Goal: Information Seeking & Learning: Learn about a topic

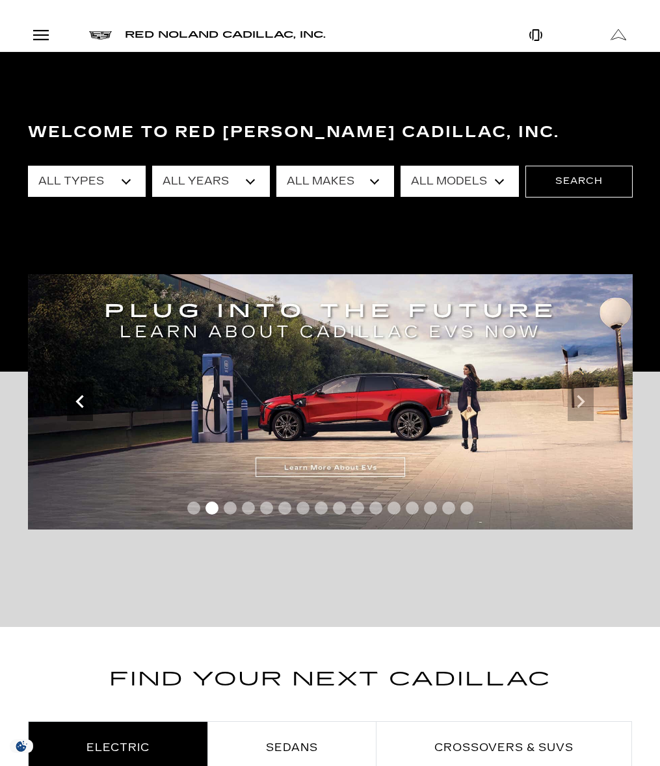
click at [81, 389] on icon "Previous" at bounding box center [80, 402] width 26 height 26
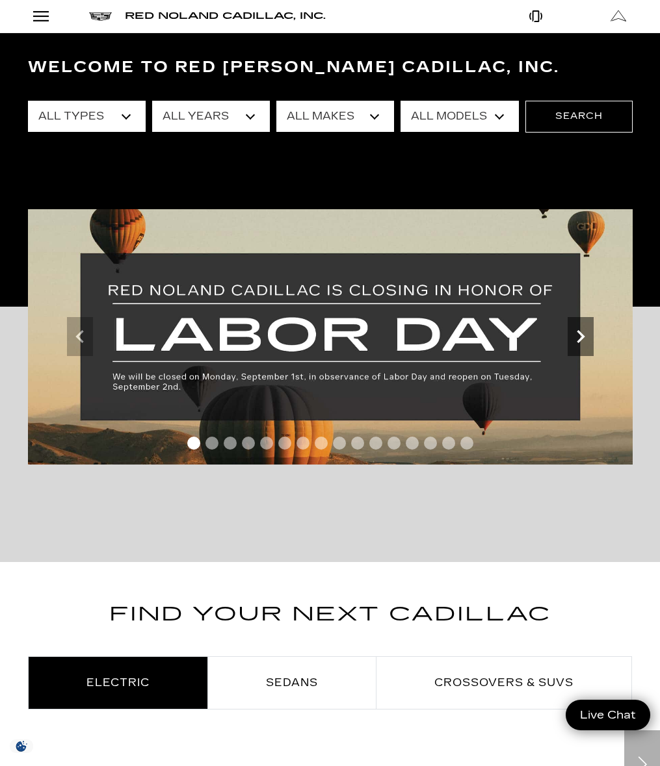
click at [592, 350] on icon "Next" at bounding box center [580, 337] width 26 height 26
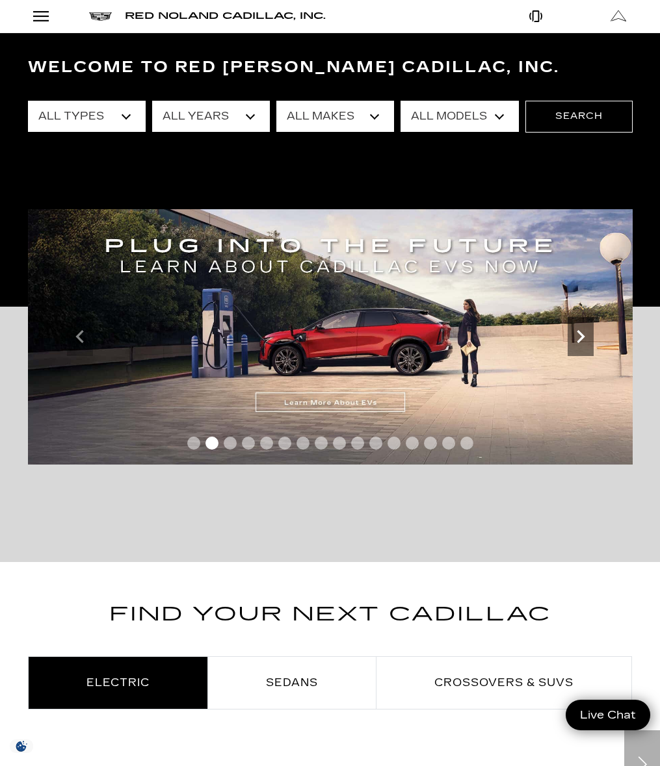
click at [592, 350] on icon "Next" at bounding box center [580, 337] width 26 height 26
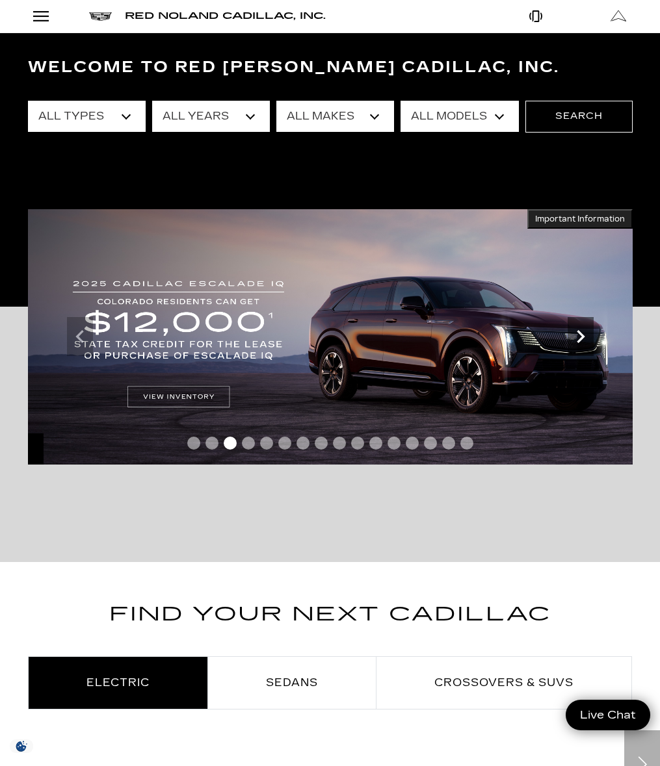
click at [592, 350] on icon "Next" at bounding box center [580, 337] width 26 height 26
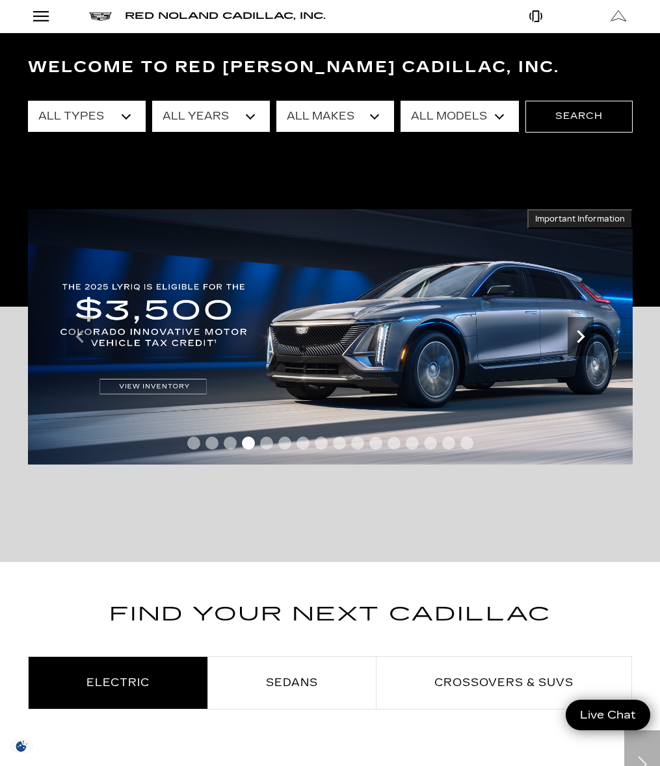
click at [592, 350] on icon "Next" at bounding box center [580, 337] width 26 height 26
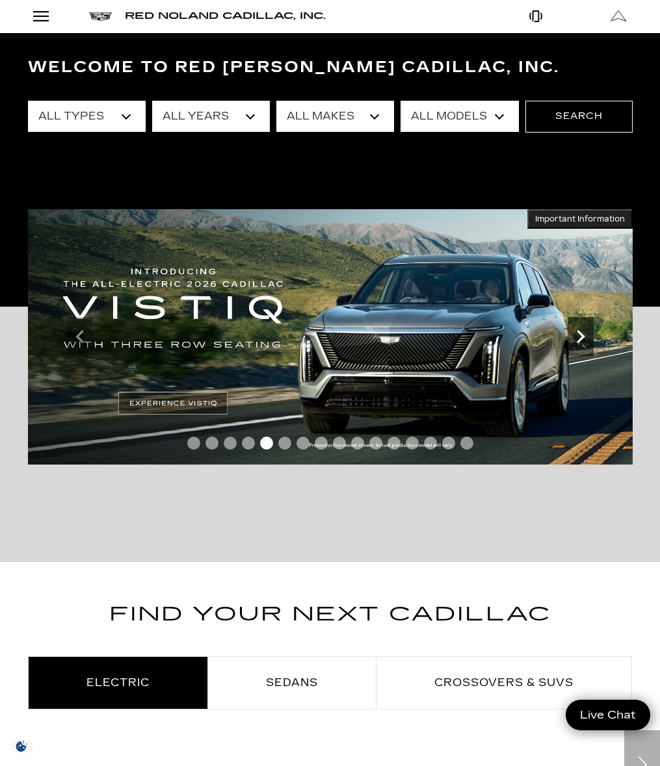
click at [592, 350] on icon "Next" at bounding box center [580, 337] width 26 height 26
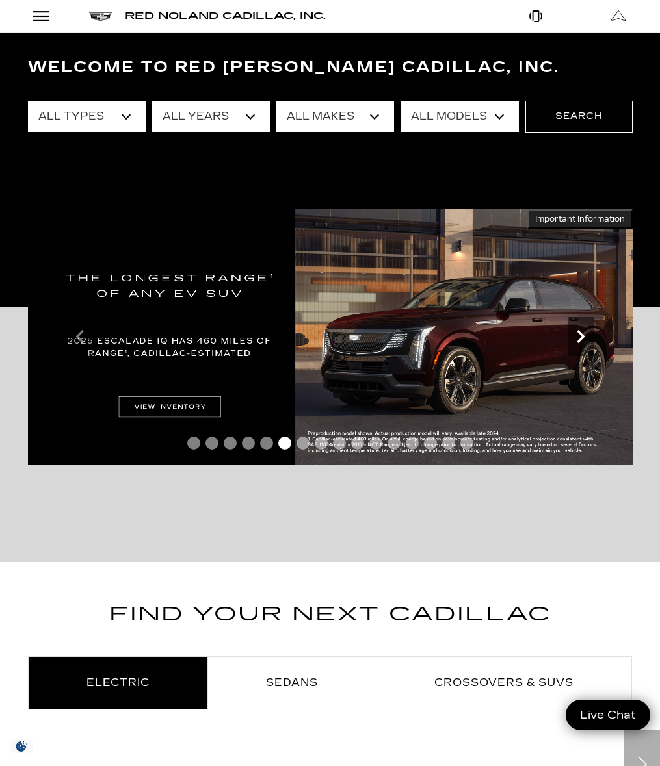
click at [592, 350] on icon "Next" at bounding box center [580, 337] width 26 height 26
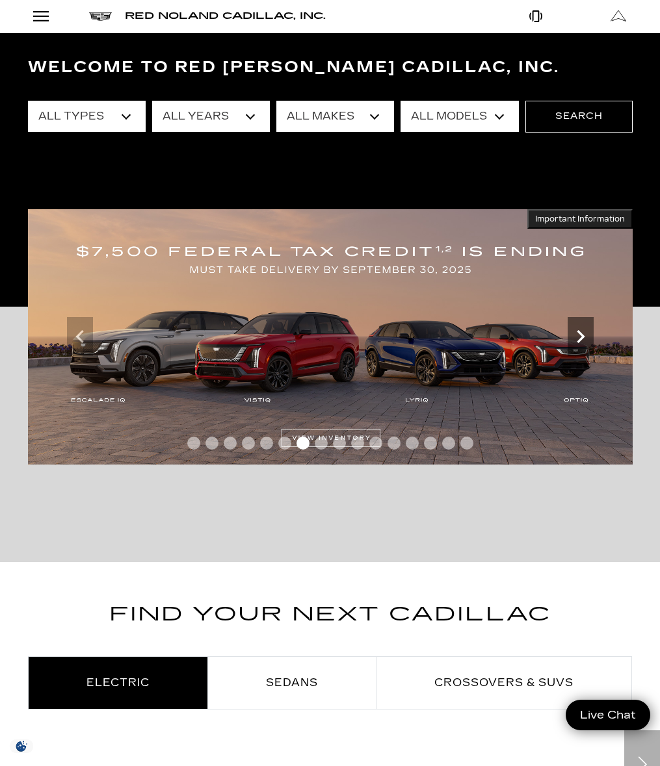
click at [592, 350] on icon "Next" at bounding box center [580, 337] width 26 height 26
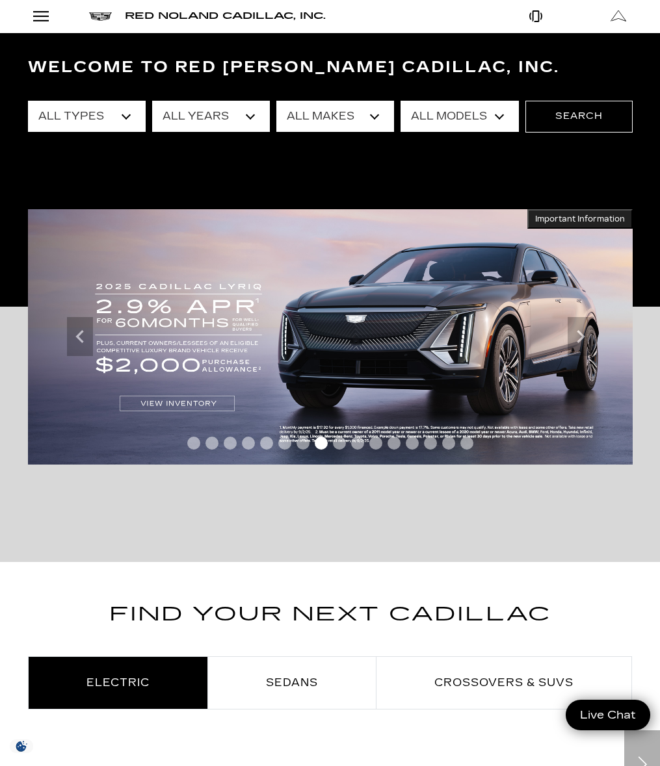
click at [0, 0] on link "Show New" at bounding box center [0, 0] width 0 height 0
click at [0, 0] on button "Show More" at bounding box center [0, 0] width 0 height 0
click at [0, 0] on link "Specials" at bounding box center [0, 0] width 0 height 0
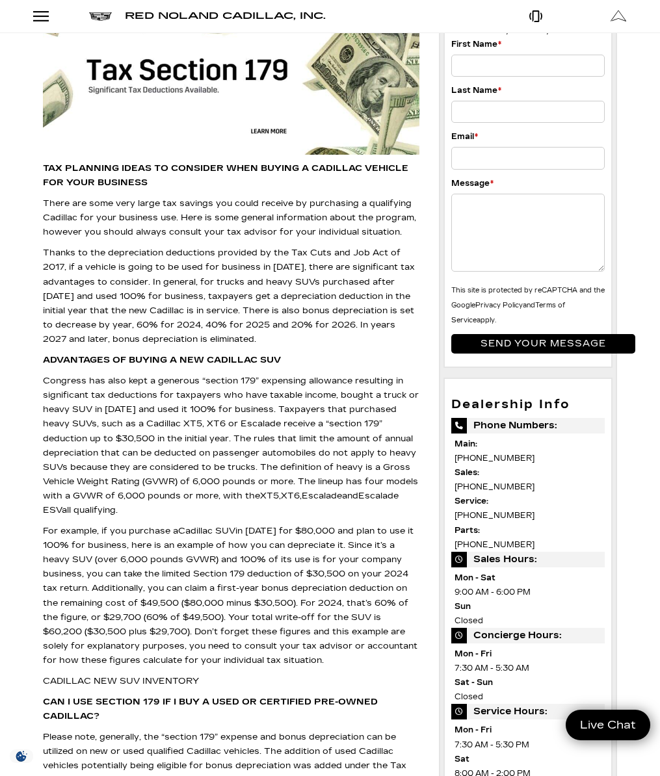
scroll to position [130, 0]
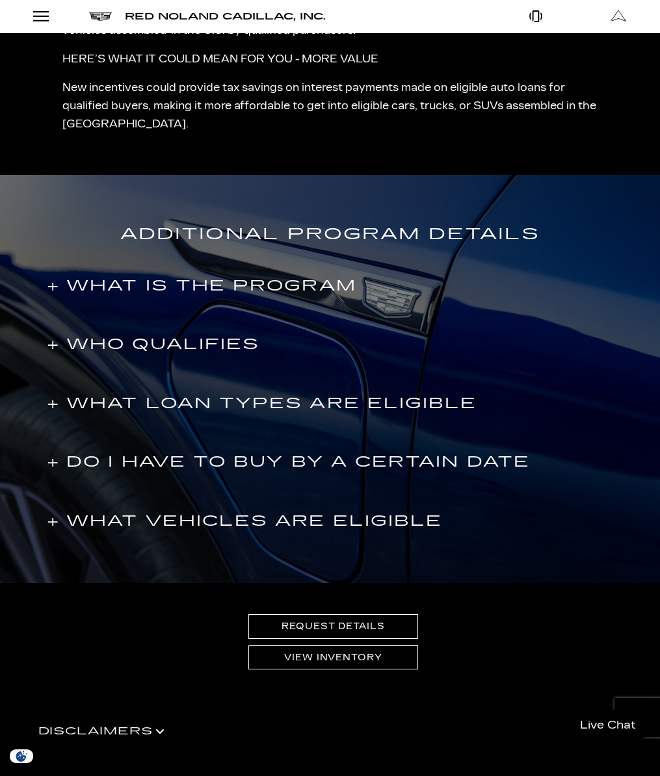
click at [222, 298] on h4 "+ WHAT IS THE PROGRAM" at bounding box center [201, 285] width 309 height 23
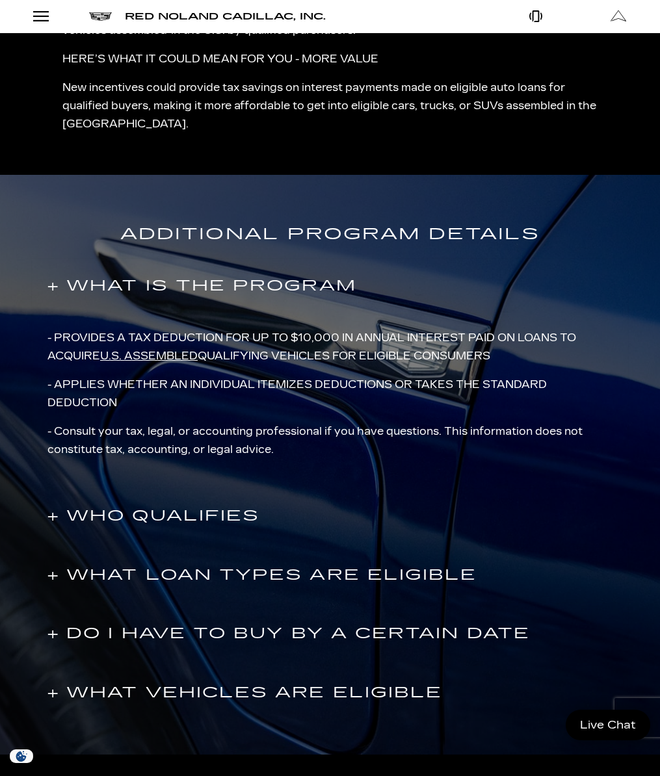
scroll to position [780, 0]
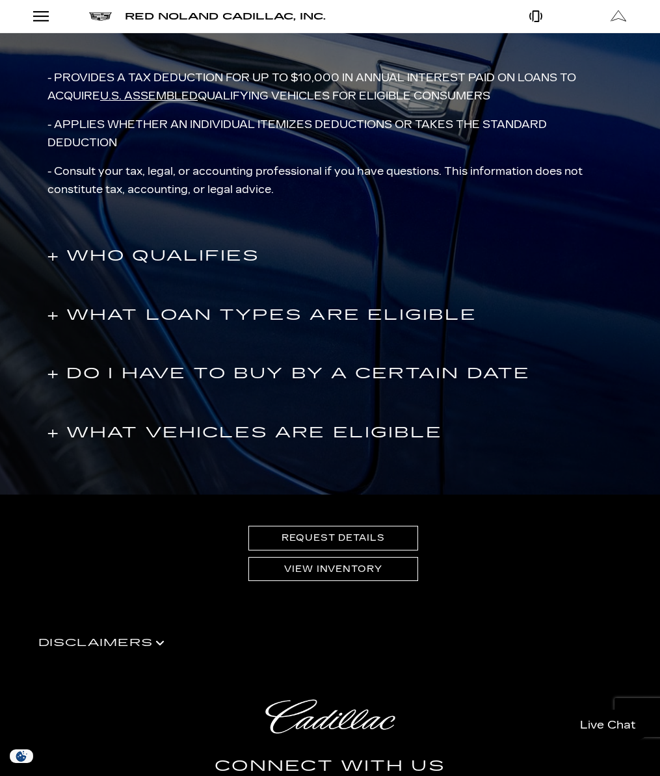
click at [189, 327] on h4 "+ WHAT LOAN TYPES ARE ELIGIBLE" at bounding box center [261, 315] width 429 height 23
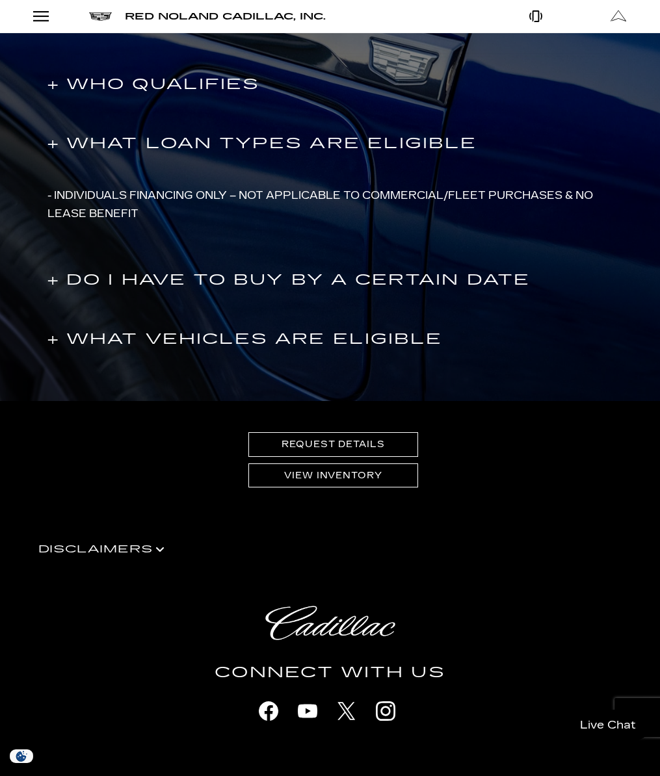
scroll to position [715, 0]
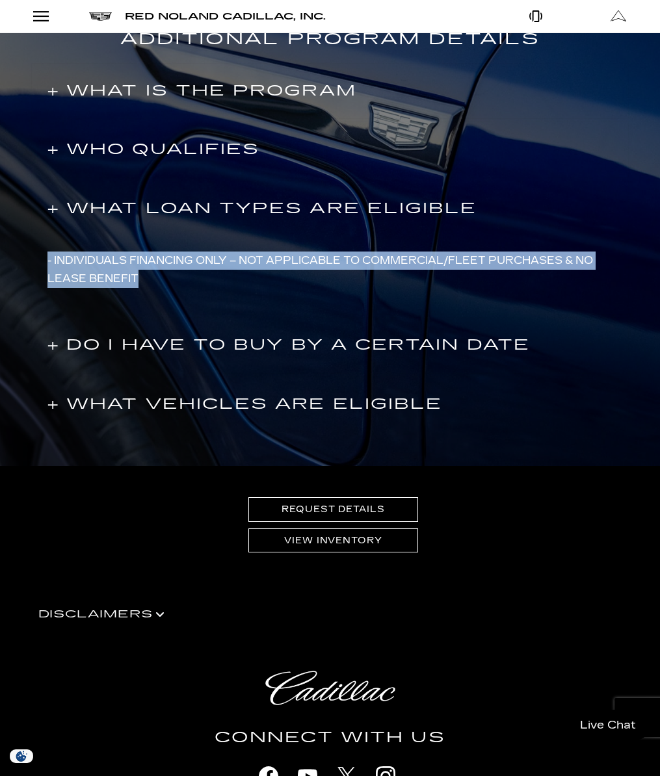
drag, startPoint x: 162, startPoint y: 322, endPoint x: 47, endPoint y: 299, distance: 117.3
click at [47, 299] on div "- INDIVIDUALS FINANCING ONLY – NOT APPLICABLE TO COMMERCIAL/FLEET PURCHASES & N…" at bounding box center [330, 275] width 596 height 78
drag, startPoint x: 47, startPoint y: 299, endPoint x: 218, endPoint y: 320, distance: 172.9
click at [213, 314] on div "- INDIVIDUALS FINANCING ONLY – NOT APPLICABLE TO COMMERCIAL/FLEET PURCHASES & N…" at bounding box center [330, 275] width 596 height 78
drag, startPoint x: 135, startPoint y: 315, endPoint x: 20, endPoint y: 302, distance: 116.4
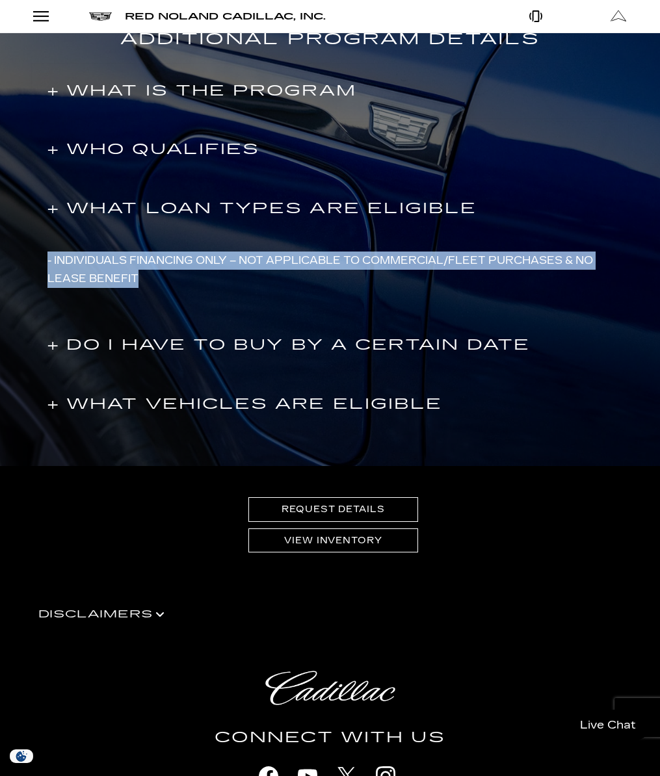
click at [20, 302] on div "ADDITIONAL PROGRAM DETAILS + WHAT IS THE PROGRAM - PROVIDES A TAX DEDUCTION FOR…" at bounding box center [330, 223] width 660 height 486
click at [23, 302] on div "ADDITIONAL PROGRAM DETAILS + WHAT IS THE PROGRAM - PROVIDES A TAX DEDUCTION FOR…" at bounding box center [330, 223] width 660 height 486
drag, startPoint x: 198, startPoint y: 317, endPoint x: 50, endPoint y: 299, distance: 149.2
click at [42, 299] on div "- INDIVIDUALS FINANCING ONLY – NOT APPLICABLE TO COMMERCIAL/FLEET PURCHASES & N…" at bounding box center [330, 275] width 596 height 78
drag, startPoint x: 50, startPoint y: 299, endPoint x: 92, endPoint y: 317, distance: 45.4
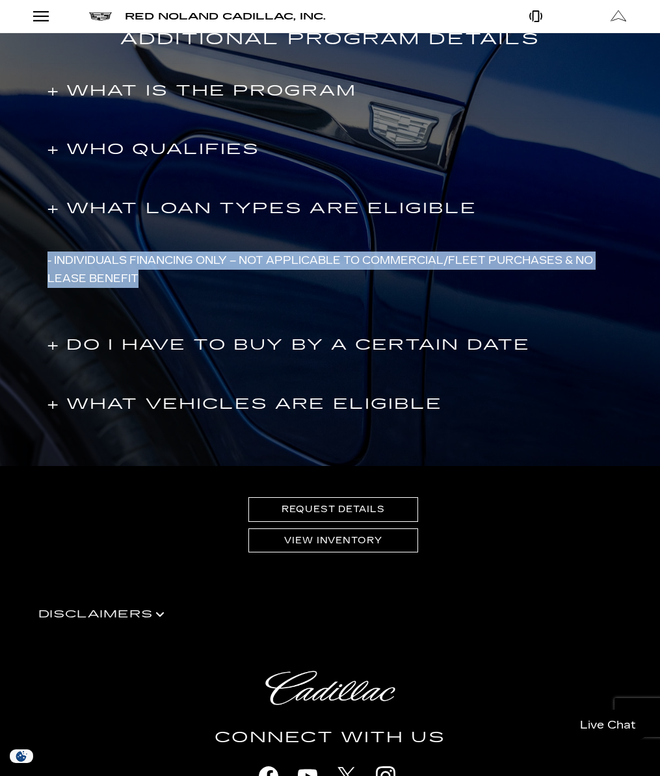
click at [80, 288] on p "- INDIVIDUALS FINANCING ONLY – NOT APPLICABLE TO COMMERCIAL/FLEET PURCHASES & N…" at bounding box center [329, 270] width 565 height 36
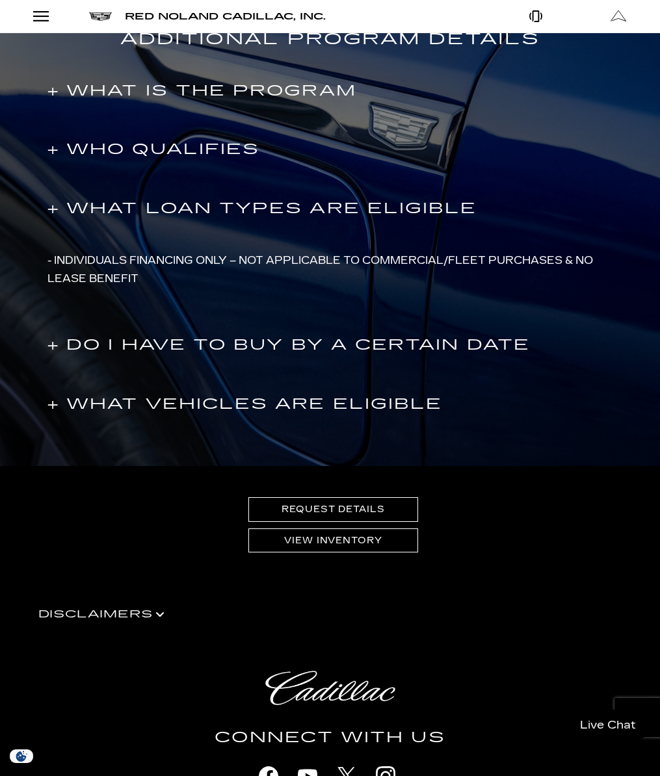
click at [146, 357] on h4 "+ DO I HAVE TO BUY BY A CERTAIN DATE" at bounding box center [288, 344] width 482 height 23
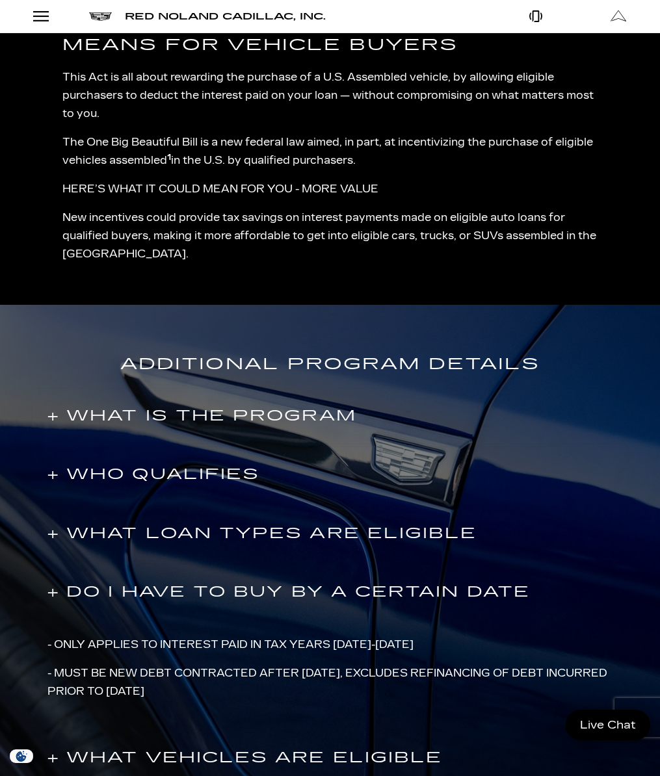
scroll to position [130, 0]
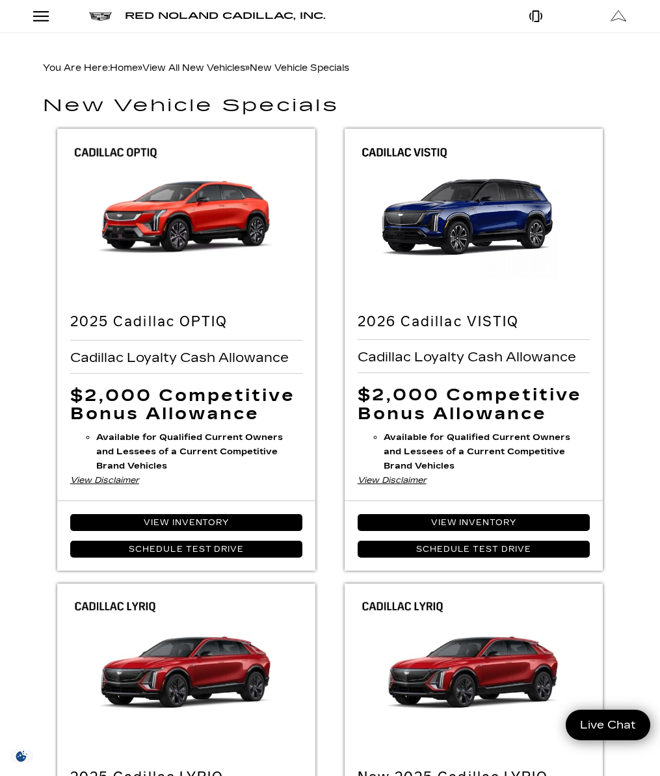
scroll to position [65, 0]
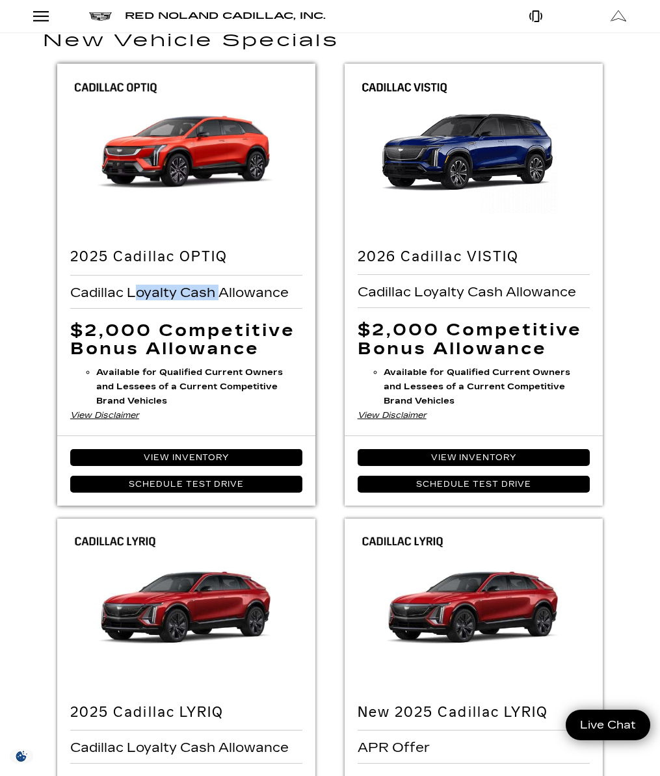
drag, startPoint x: 222, startPoint y: 319, endPoint x: 138, endPoint y: 321, distance: 84.5
click at [138, 300] on span "Cadillac Loyalty Cash Allowance" at bounding box center [181, 292] width 222 height 14
click at [345, 334] on div "2026 Cadillac VISTIQ Cadillac Loyalty Cash Allowance $2,000 Competitive Bonus A…" at bounding box center [474, 336] width 259 height 200
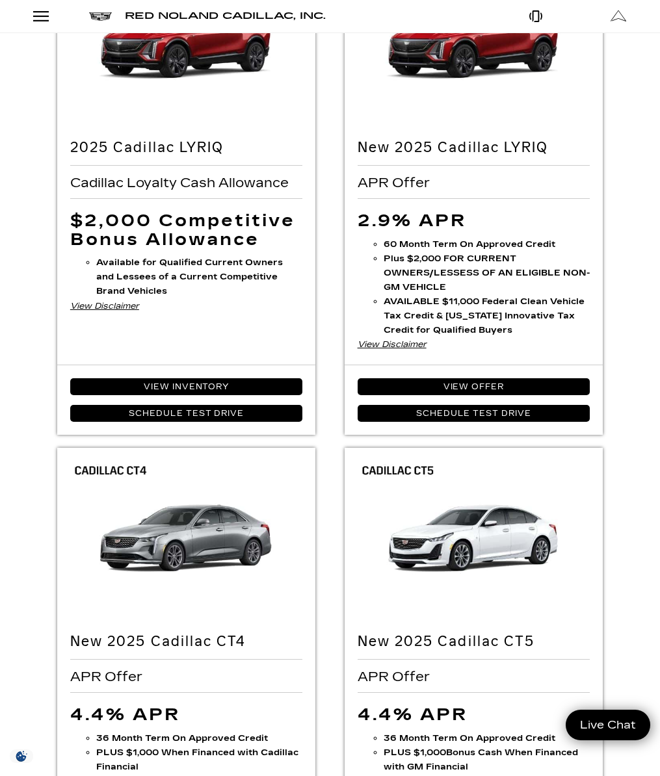
scroll to position [520, 0]
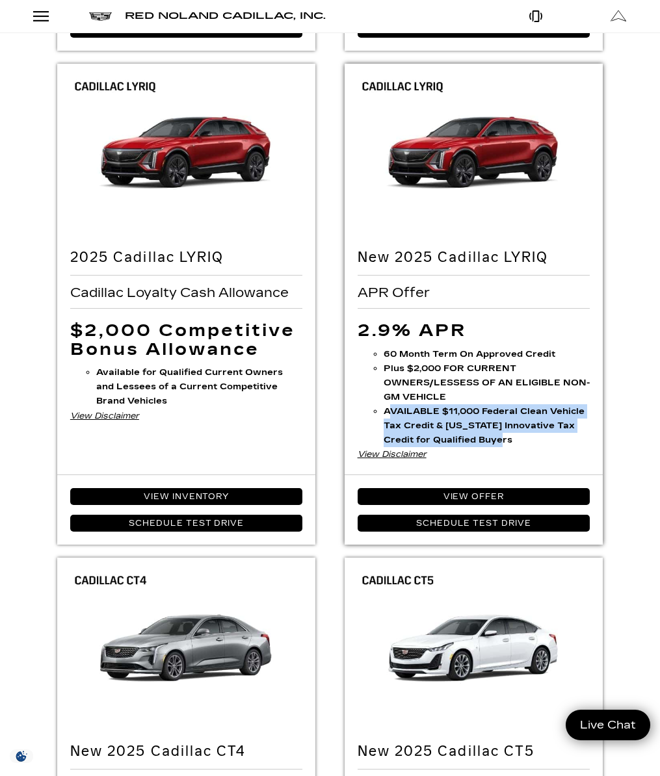
drag, startPoint x: 495, startPoint y: 470, endPoint x: 391, endPoint y: 442, distance: 107.7
click at [391, 442] on li "AVAILABLE $11,000 Federal Clean Vehicle Tax Credit & Colorado Innovative Tax Cr…" at bounding box center [487, 425] width 207 height 43
click at [391, 442] on strong "AVAILABLE $11,000 Federal Clean Vehicle Tax Credit & Colorado Innovative Tax Cr…" at bounding box center [484, 425] width 201 height 39
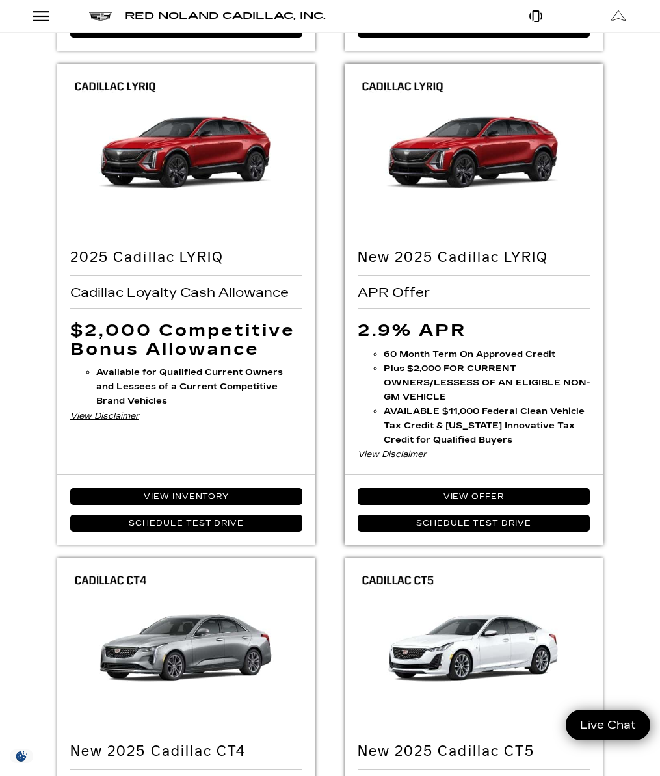
click at [387, 462] on div "View Disclaimer" at bounding box center [474, 454] width 233 height 14
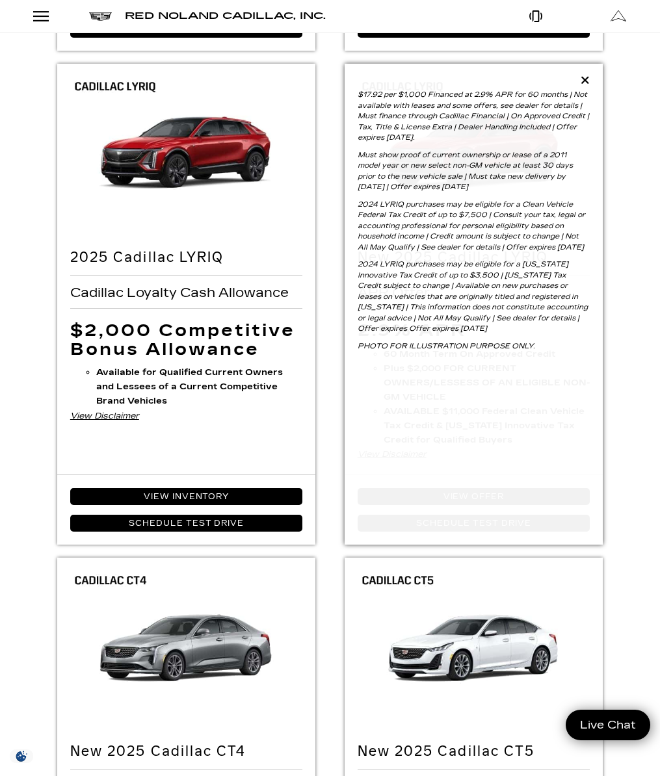
click at [588, 86] on icon at bounding box center [584, 80] width 9 height 12
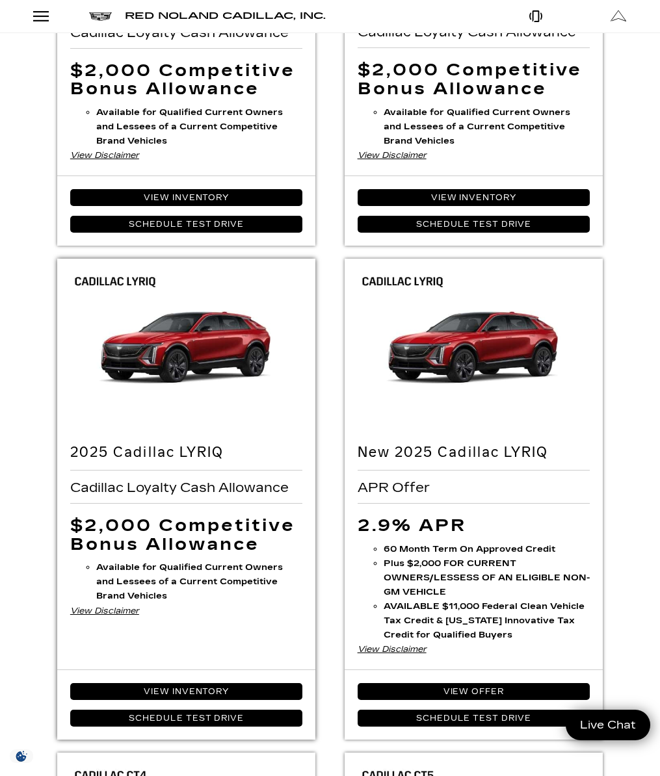
scroll to position [455, 0]
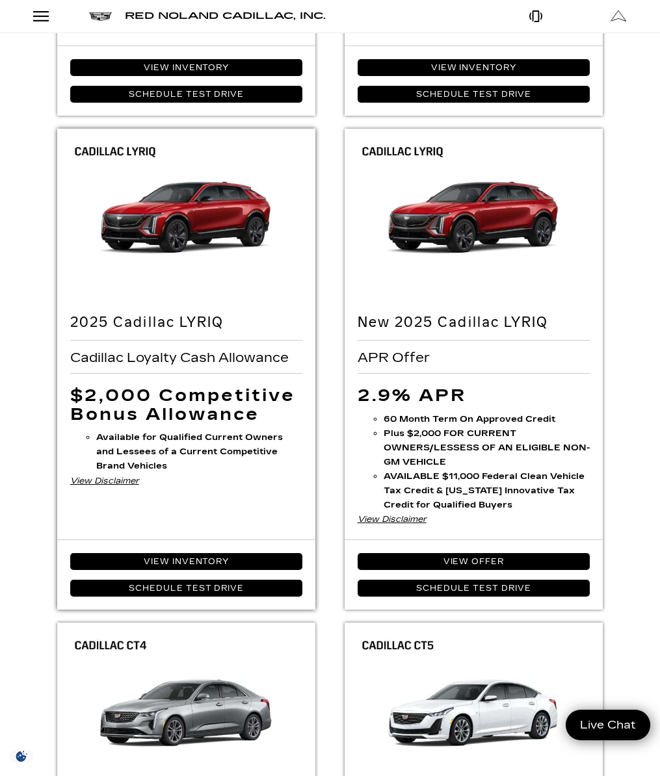
click at [104, 488] on div "View Disclaimer" at bounding box center [186, 481] width 233 height 14
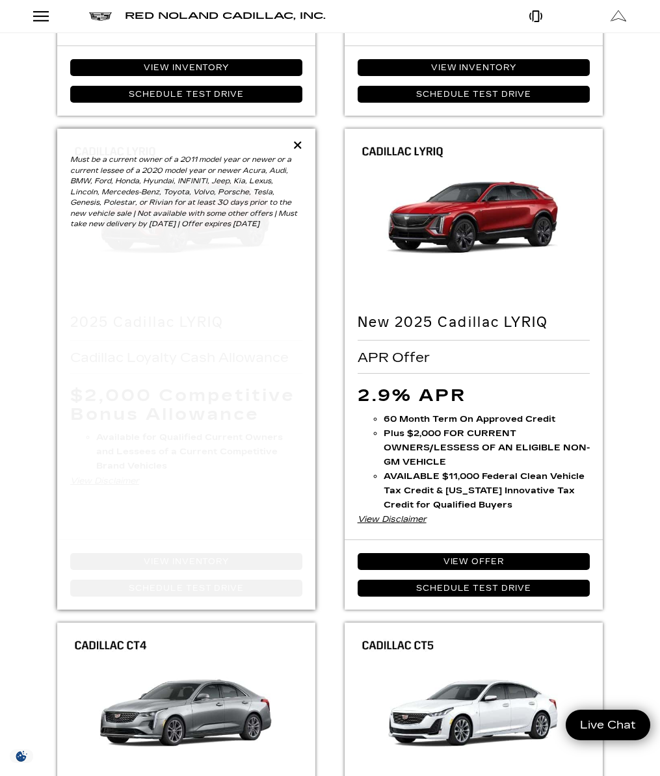
click at [295, 151] on icon at bounding box center [297, 145] width 9 height 12
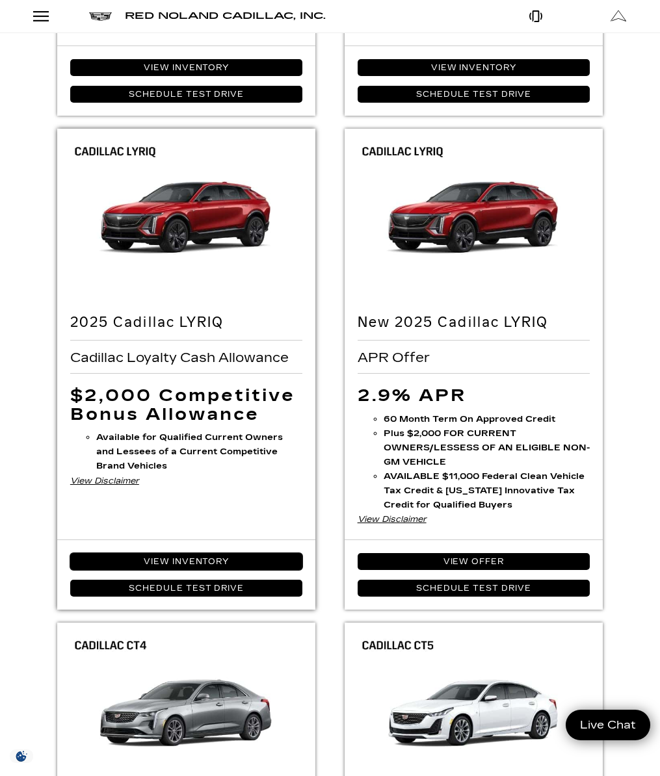
click at [201, 570] on link "View Inventory" at bounding box center [186, 561] width 233 height 17
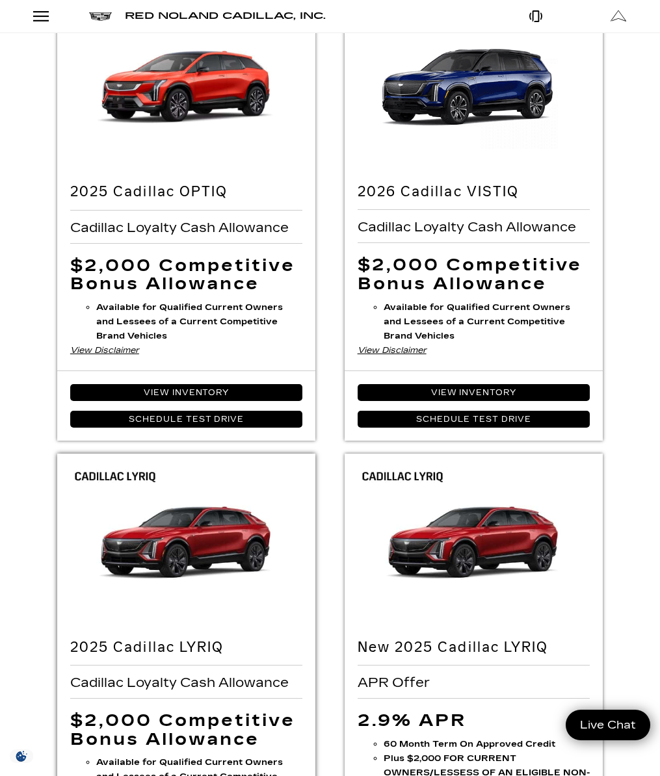
scroll to position [0, 0]
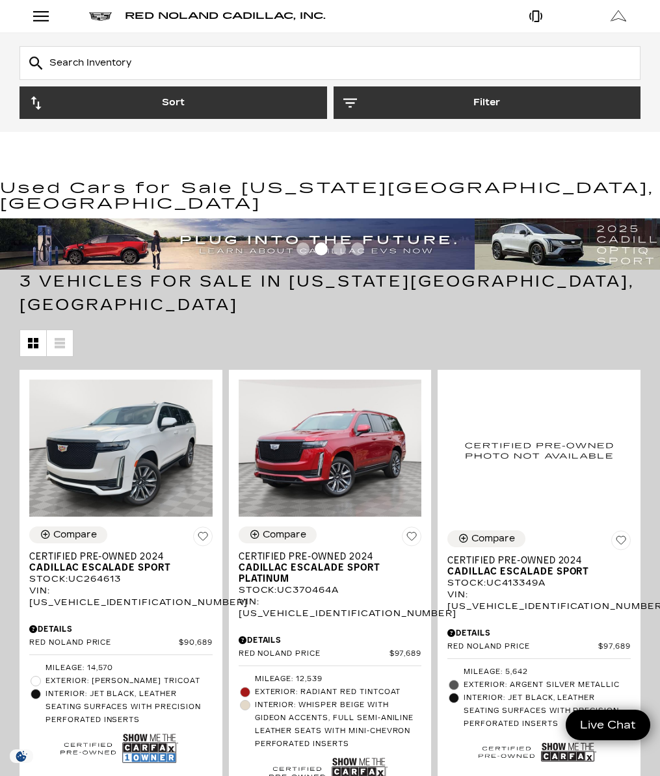
click at [0, 0] on link "Show New" at bounding box center [0, 0] width 0 height 0
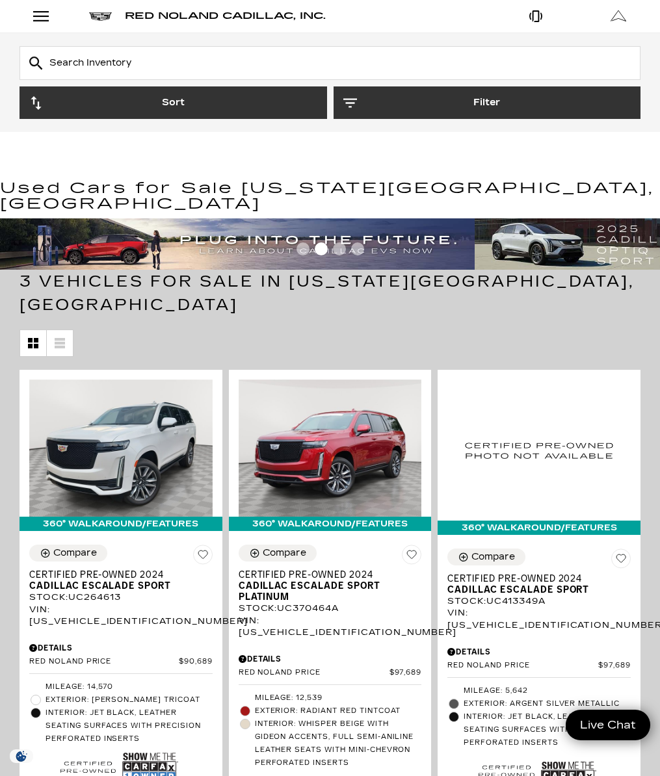
click at [0, 0] on link "View All New Vehicles" at bounding box center [0, 0] width 0 height 0
